Goal: Task Accomplishment & Management: Manage account settings

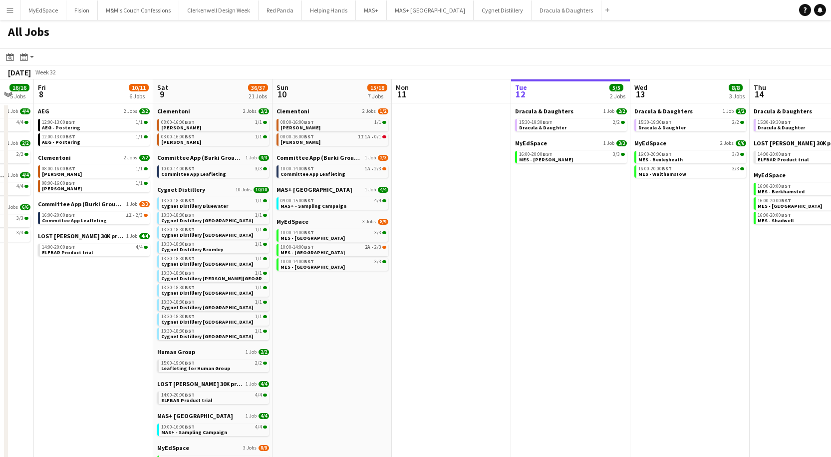
scroll to position [0, 205]
click at [185, 431] on span "MAS+ - Sampling Campaign" at bounding box center [194, 432] width 66 height 6
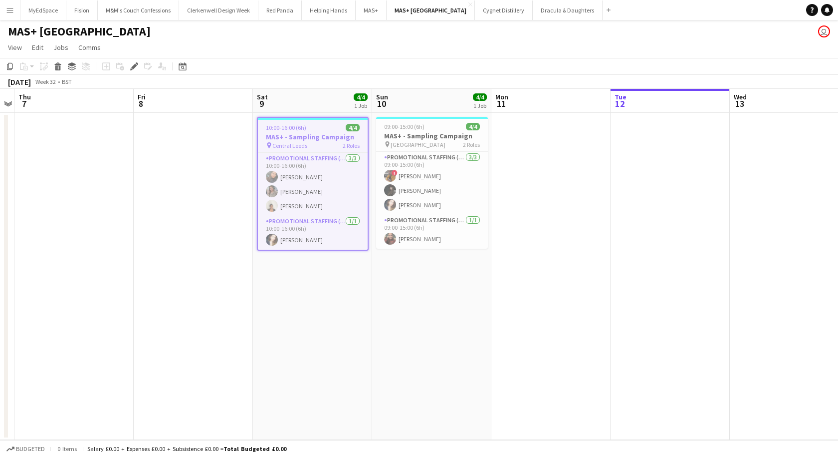
click at [292, 142] on span "Central Leeds" at bounding box center [289, 145] width 35 height 7
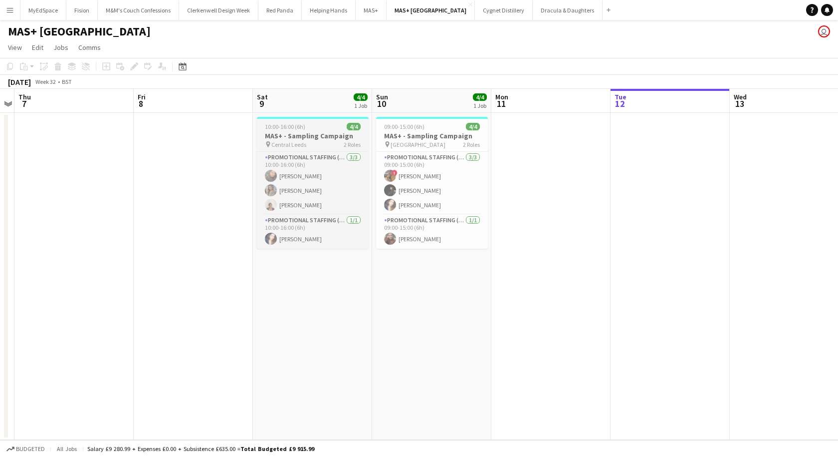
click at [316, 141] on div "pin Central Leeds 2 Roles" at bounding box center [313, 144] width 112 height 8
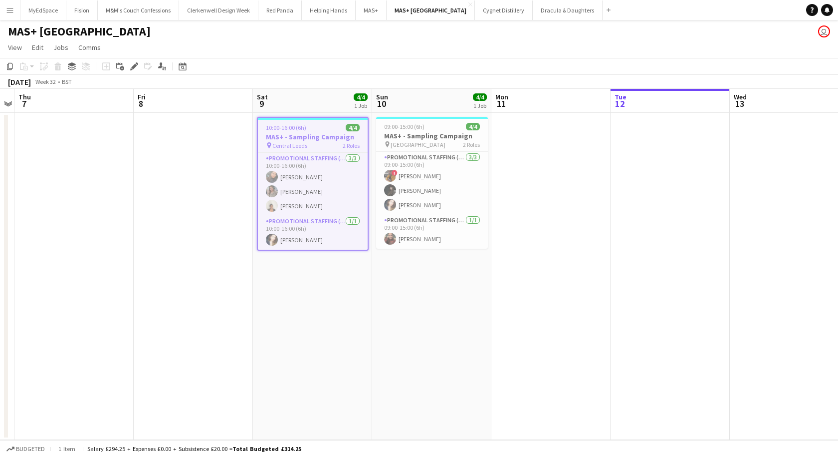
click at [316, 141] on h3 "MAS+ - Sampling Campaign" at bounding box center [313, 136] width 110 height 9
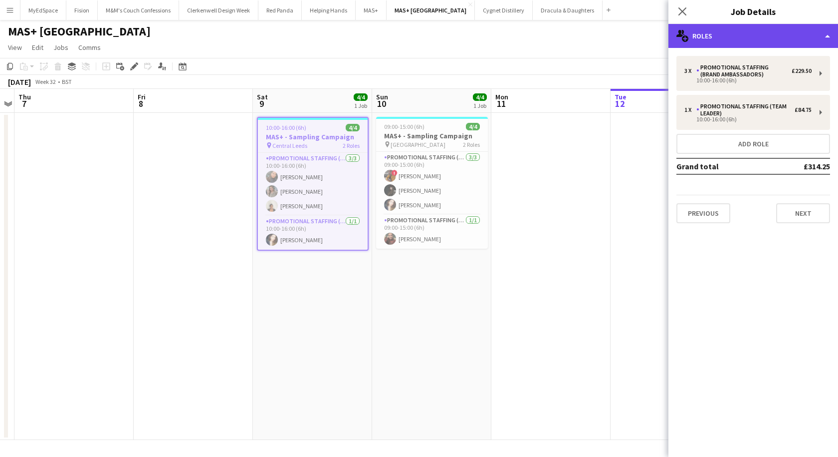
click at [714, 43] on div "multiple-users-add Roles" at bounding box center [754, 36] width 170 height 24
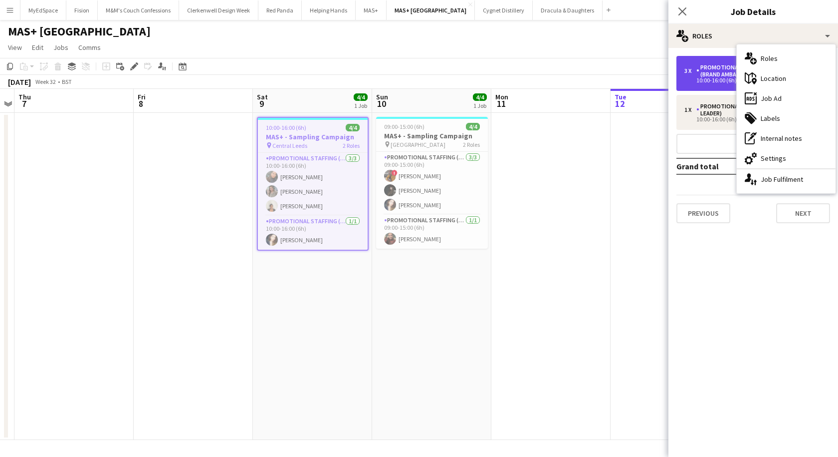
click at [700, 77] on div "Promotional Staffing (Brand Ambassadors)" at bounding box center [744, 71] width 95 height 14
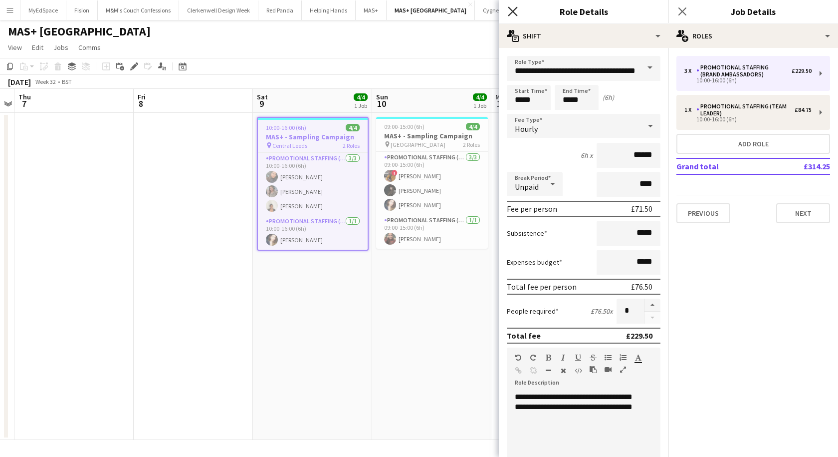
click at [508, 11] on icon "Close pop-in" at bounding box center [512, 10] width 9 height 9
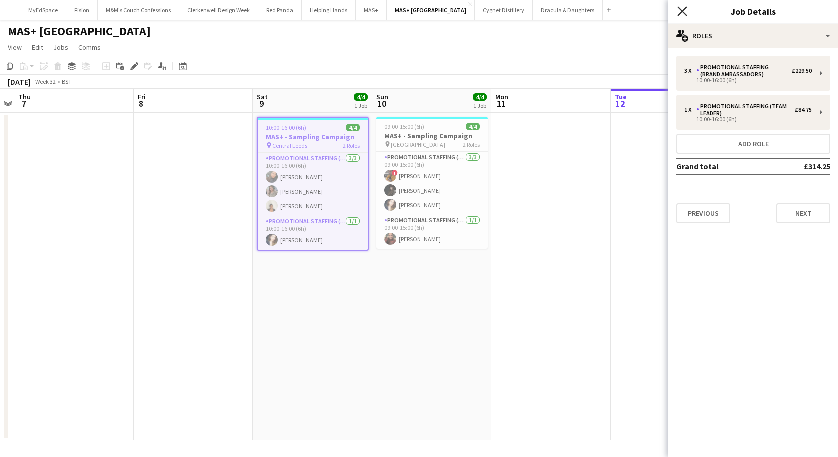
click at [685, 12] on icon "Close pop-in" at bounding box center [682, 10] width 9 height 9
